Goal: Find specific page/section: Find specific page/section

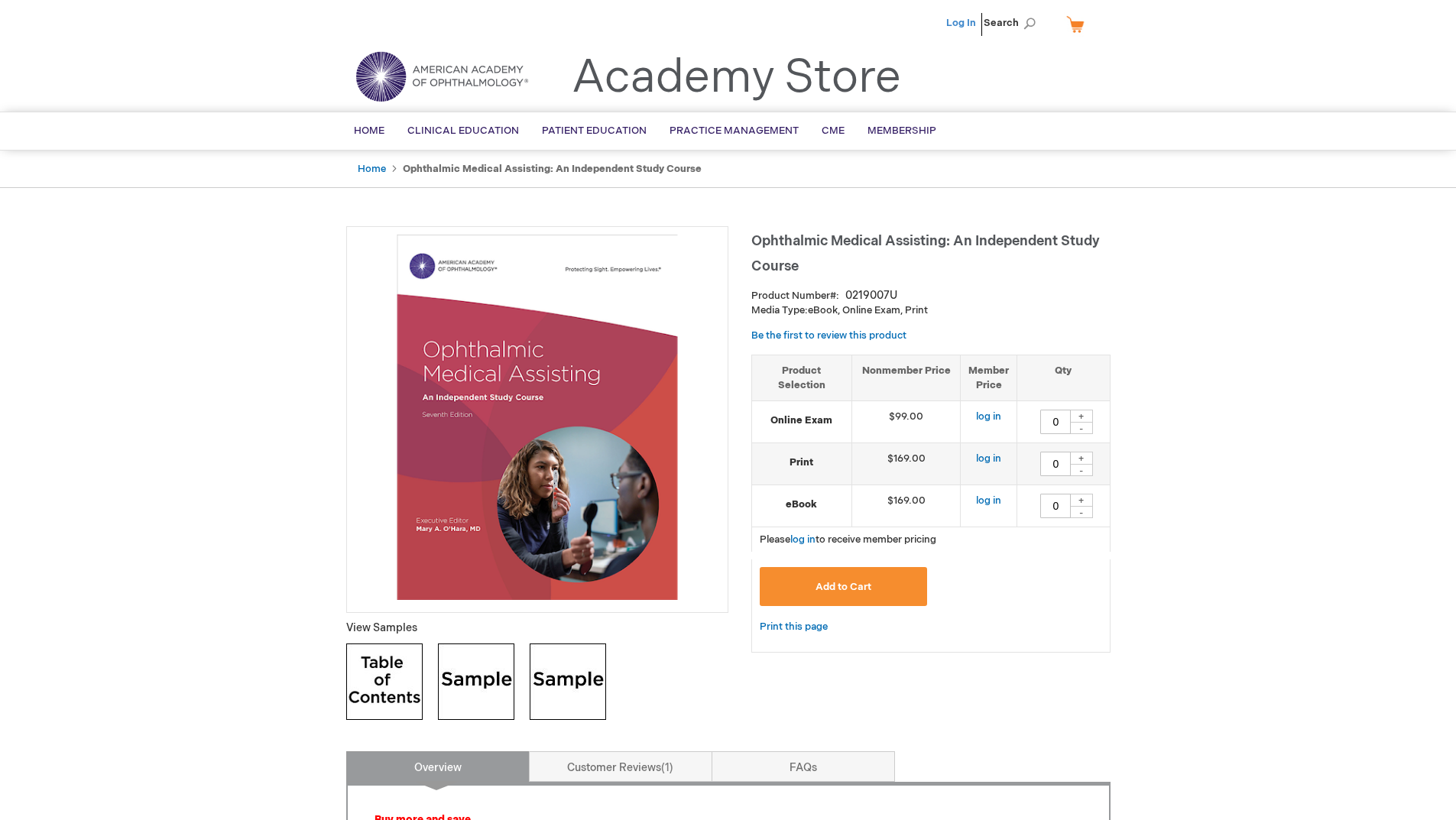
click at [970, 22] on link "Log In" at bounding box center [961, 22] width 30 height 13
click at [880, 20] on span "[PERSON_NAME]" at bounding box center [886, 22] width 85 height 13
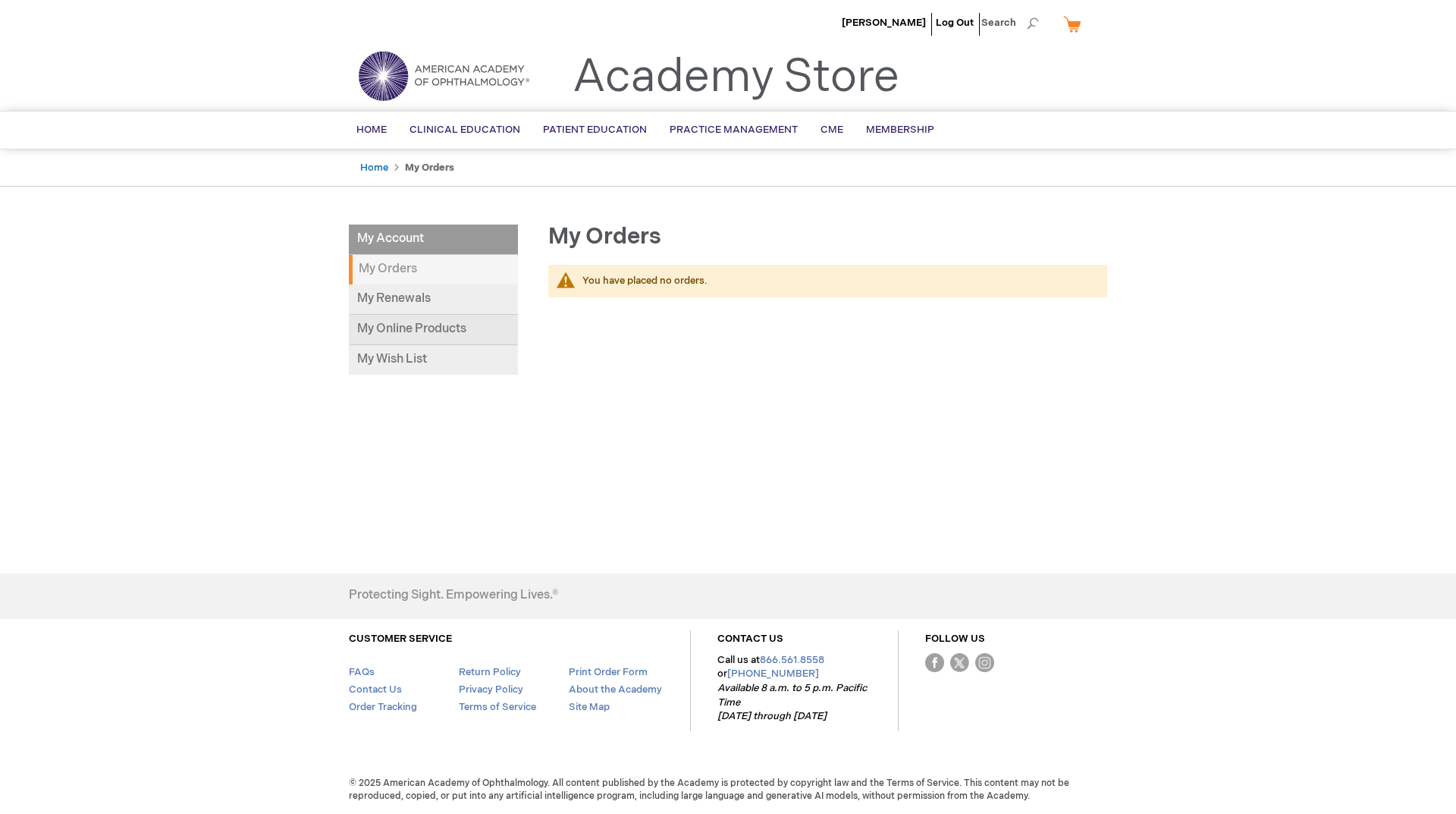
click at [428, 326] on link "My Online Products" at bounding box center [433, 330] width 169 height 31
